Goal: Information Seeking & Learning: Check status

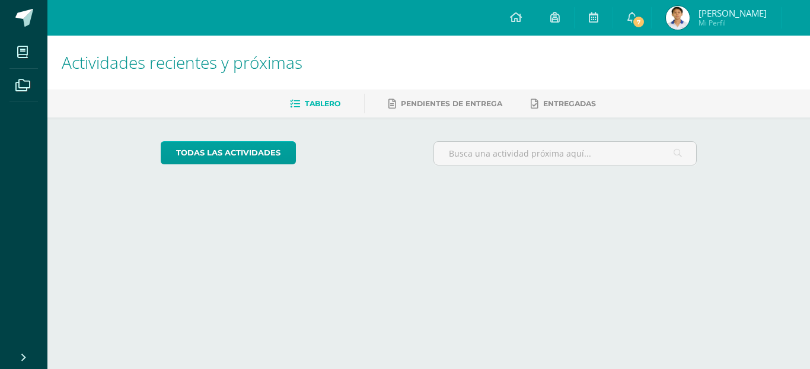
click at [713, 14] on span "[PERSON_NAME]" at bounding box center [733, 13] width 68 height 12
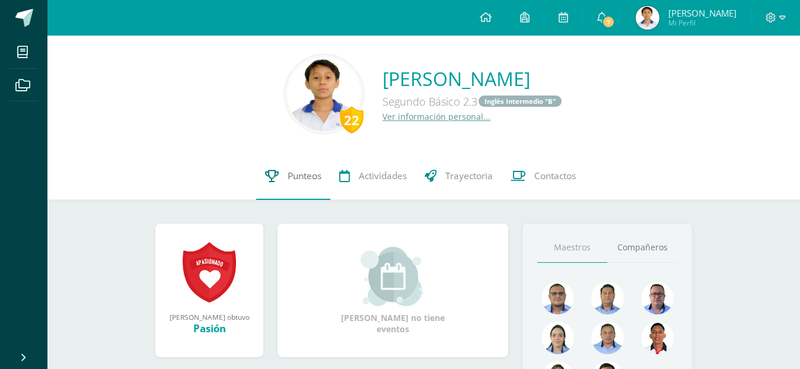
click at [288, 171] on link "Punteos" at bounding box center [293, 175] width 74 height 47
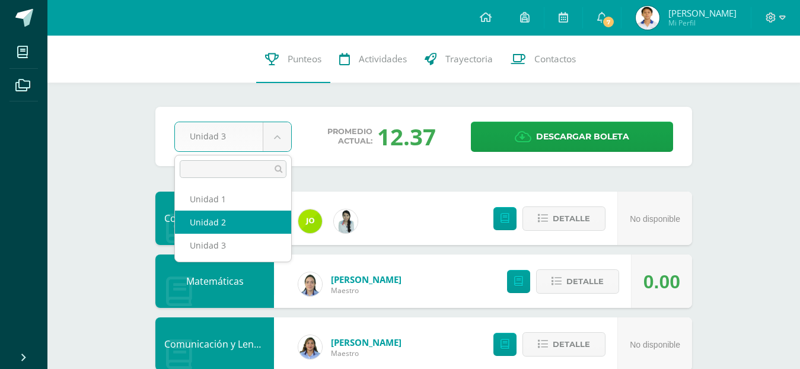
click at [234, 218] on div "Comunicación y Lenguaje, Idioma Extranjero" at bounding box center [214, 218] width 119 height 53
select select "Unidad 2"
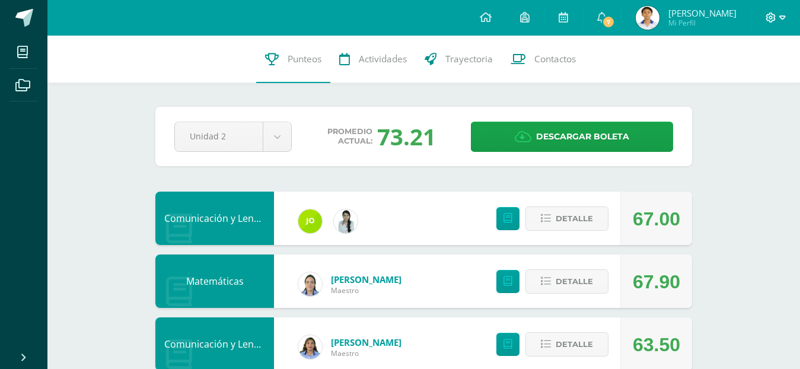
click at [779, 22] on span at bounding box center [776, 17] width 20 height 13
click at [779, 22] on icon at bounding box center [782, 17] width 7 height 11
click at [776, 13] on icon at bounding box center [771, 17] width 11 height 11
click at [735, 84] on span "Cerrar sesión" at bounding box center [745, 80] width 53 height 11
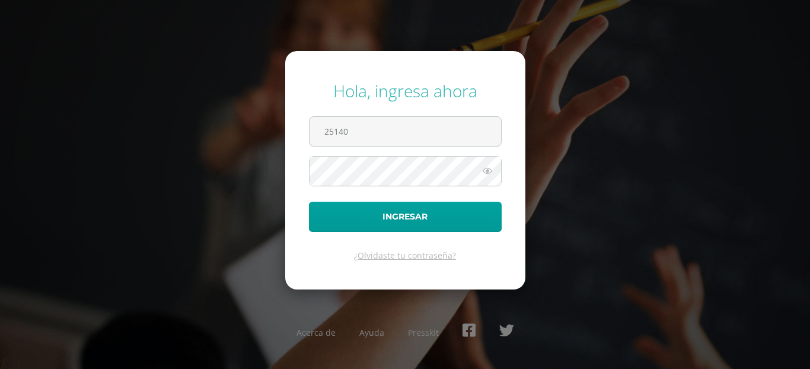
type input "25140@asallechiquimula.edu.gt"
click at [309, 202] on button "Ingresar" at bounding box center [405, 217] width 193 height 30
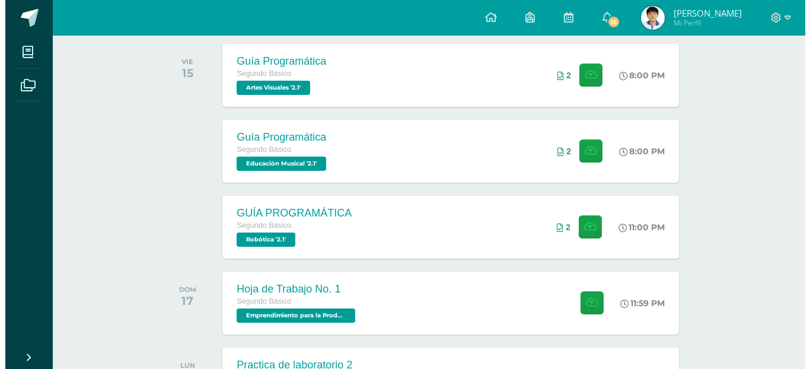
scroll to position [461, 0]
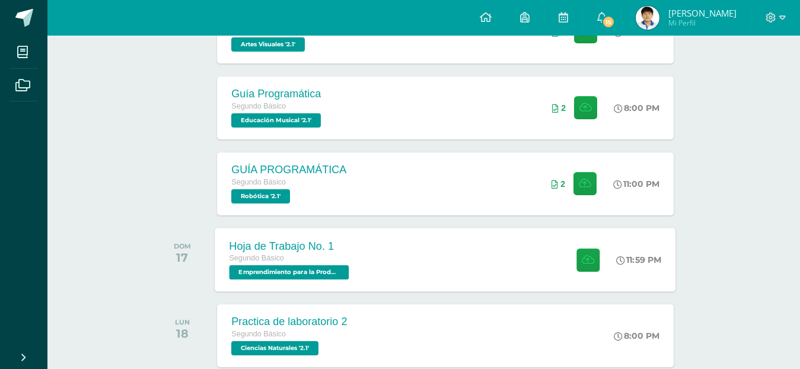
click at [380, 278] on div "Hoja de Trabajo No. 1 Segundo Básico Emprendimiento para la Productividad '2.1'…" at bounding box center [445, 259] width 461 height 63
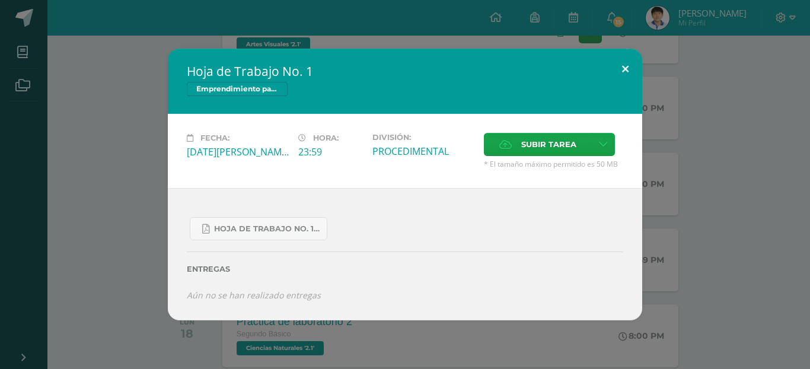
click at [618, 74] on button at bounding box center [625, 69] width 34 height 40
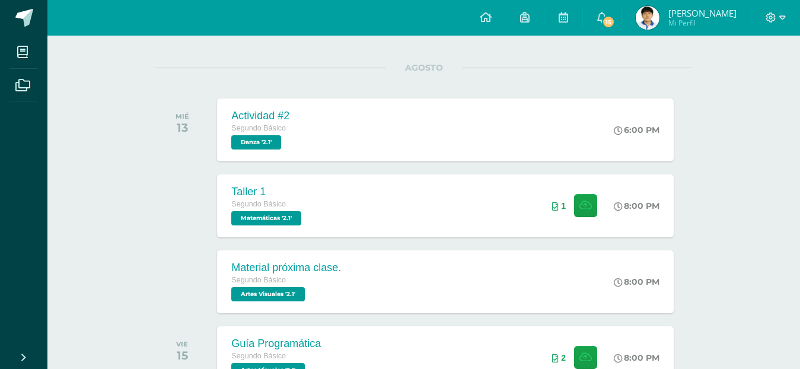
scroll to position [0, 0]
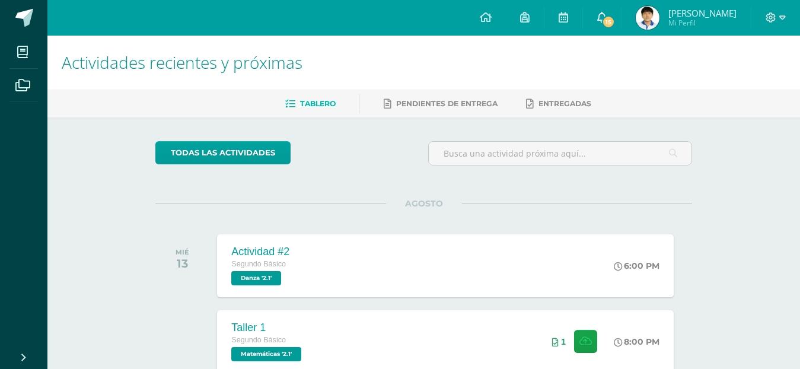
click at [597, 18] on icon at bounding box center [601, 17] width 9 height 11
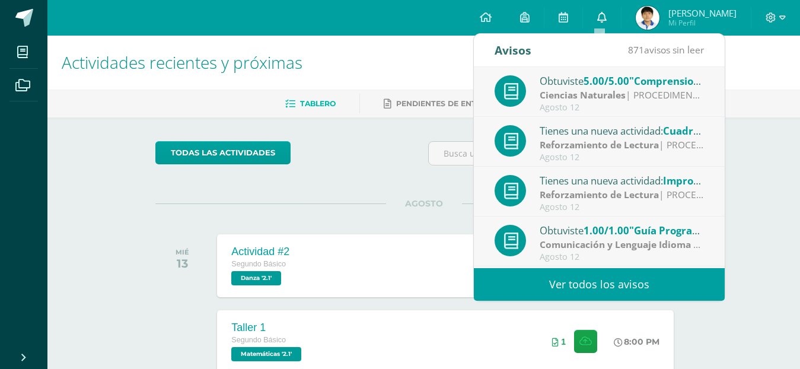
click at [593, 8] on link "0" at bounding box center [602, 18] width 38 height 36
click at [597, 12] on icon at bounding box center [601, 17] width 9 height 11
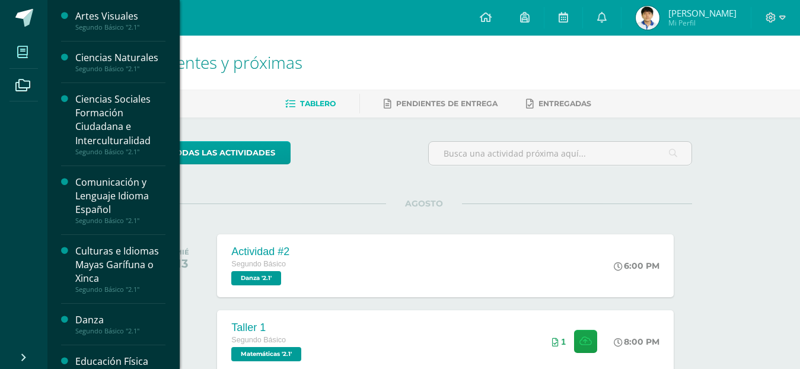
click at [15, 58] on span at bounding box center [22, 52] width 27 height 27
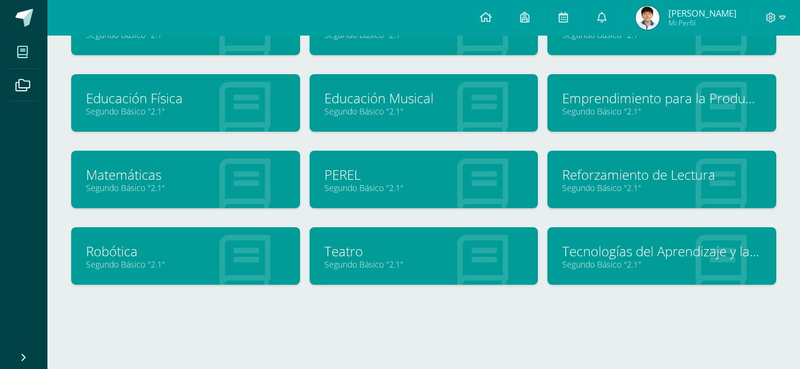
scroll to position [202, 0]
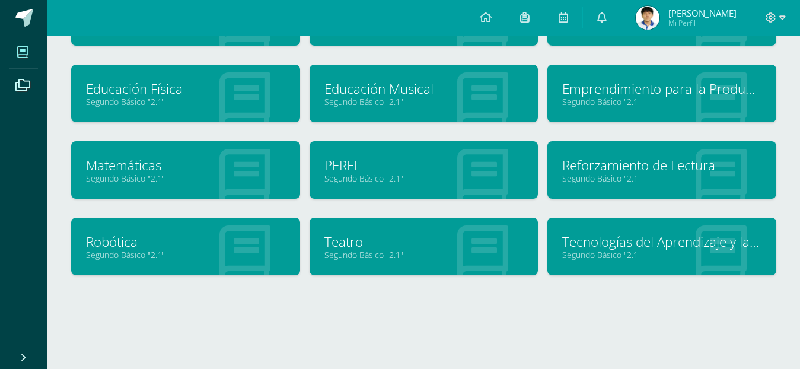
click at [593, 237] on link "Tecnologías del Aprendizaje y la Comunicación" at bounding box center [661, 241] width 199 height 18
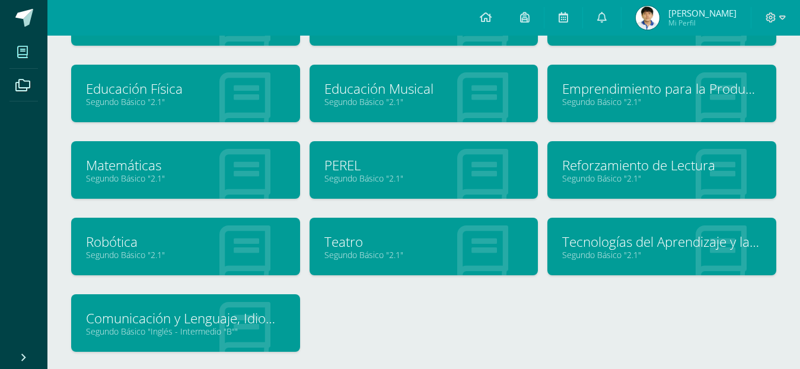
click at [593, 237] on link "Tecnologías del Aprendizaje y la Comunicación" at bounding box center [661, 241] width 199 height 18
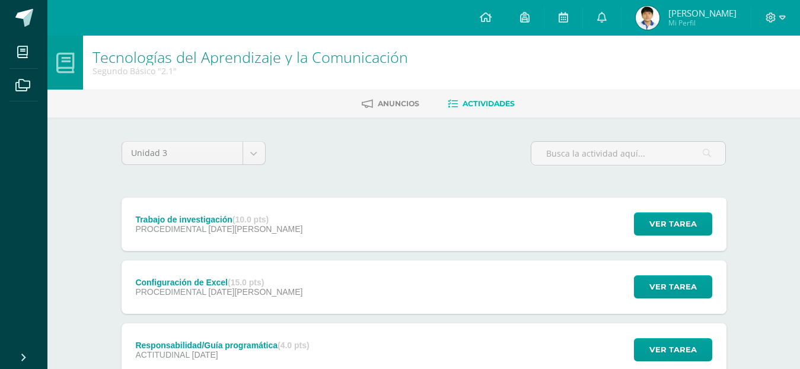
click at [249, 215] on strong "(10.0 pts)" at bounding box center [250, 219] width 36 height 9
click at [0, 0] on div "Cargando contenido" at bounding box center [0, 0] width 0 height 0
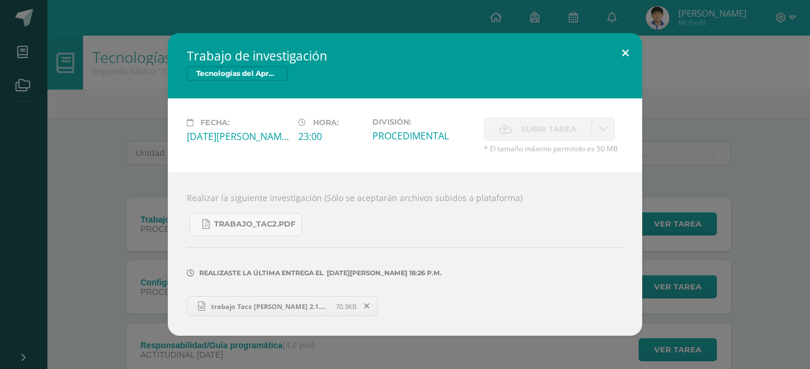
click at [617, 50] on button at bounding box center [625, 53] width 34 height 40
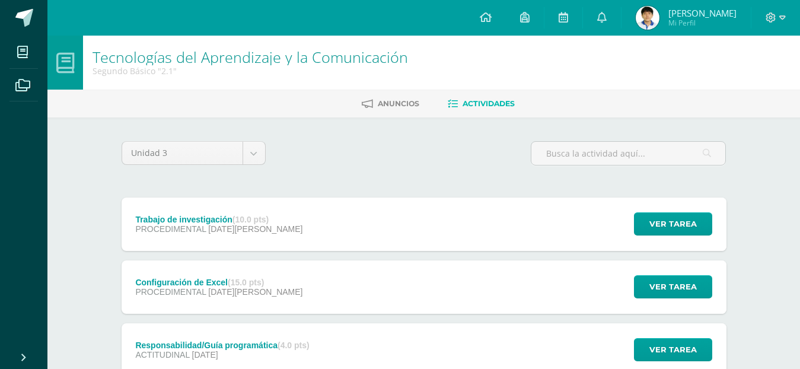
click at [403, 286] on div "Configuración de Excel (15.0 pts) PROCEDIMENTAL 06 de Agosto Ver tarea Configur…" at bounding box center [424, 286] width 605 height 53
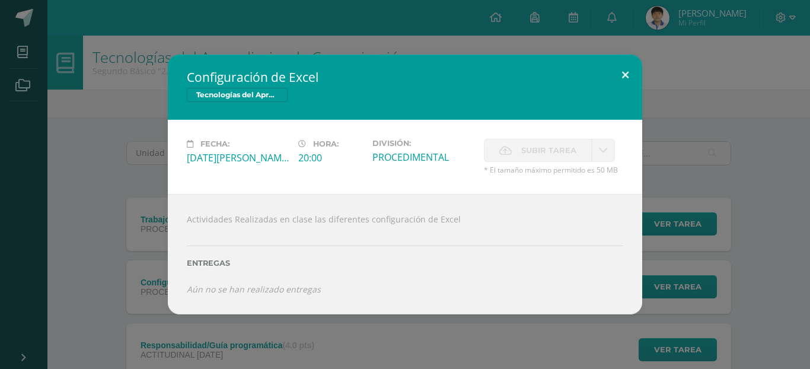
click at [626, 74] on button at bounding box center [625, 75] width 34 height 40
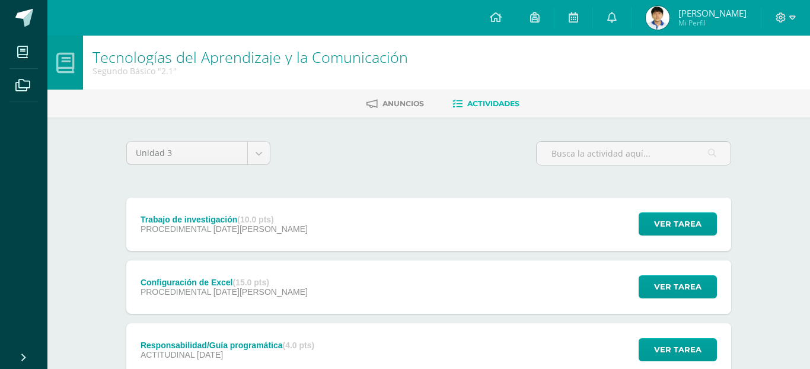
click at [619, 74] on button at bounding box center [603, 86] width 30 height 36
